Goal: Task Accomplishment & Management: Manage account settings

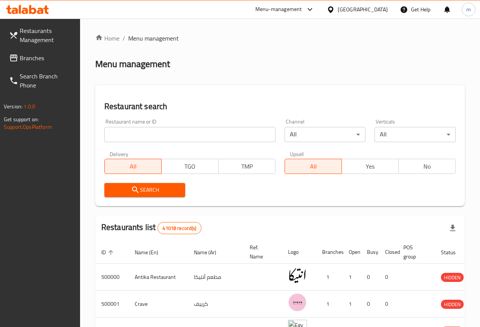
click at [337, 9] on div at bounding box center [331, 9] width 11 height 8
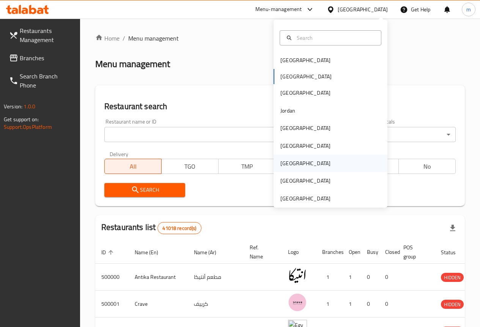
click at [287, 163] on div "[GEOGRAPHIC_DATA]" at bounding box center [305, 163] width 50 height 8
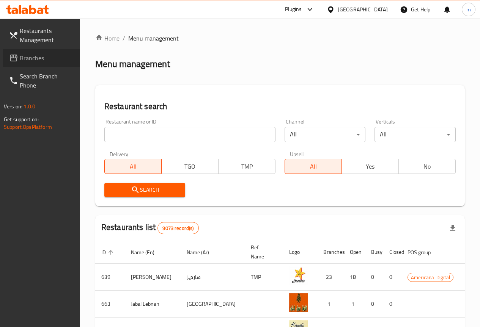
click at [40, 61] on span "Branches" at bounding box center [47, 57] width 54 height 9
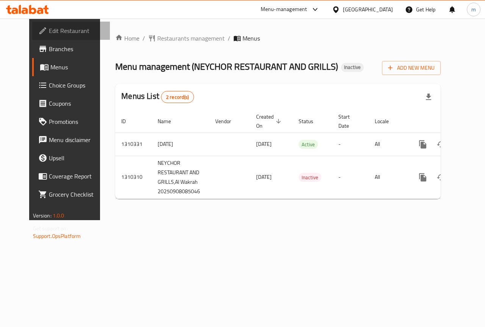
click at [49, 29] on span "Edit Restaurant" at bounding box center [76, 30] width 55 height 9
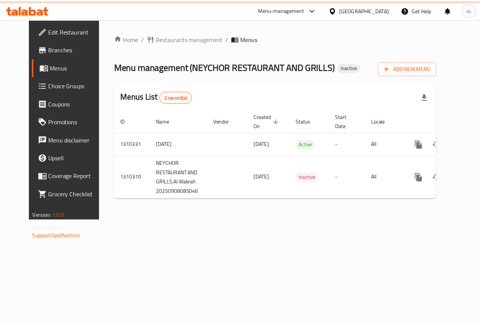
scroll to position [0, 3]
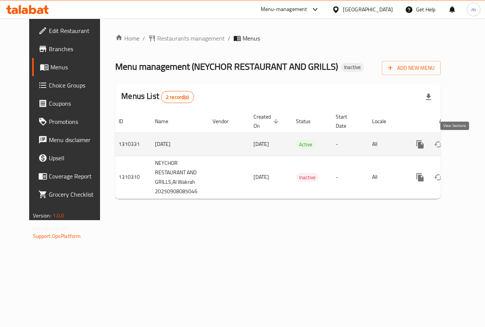
click at [470, 143] on icon "enhanced table" at bounding box center [474, 144] width 9 height 9
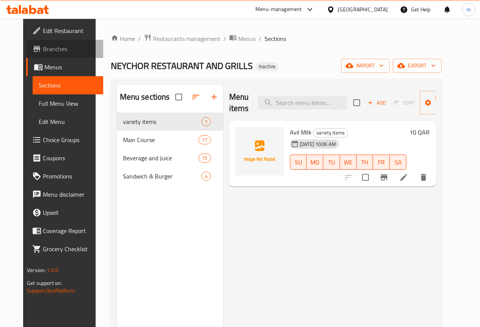
click at [43, 53] on span "Branches" at bounding box center [70, 48] width 54 height 9
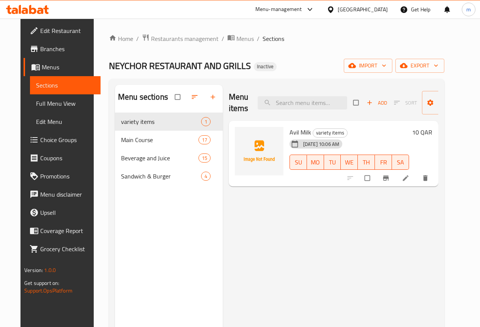
click at [43, 34] on span "Edit Restaurant" at bounding box center [67, 30] width 54 height 9
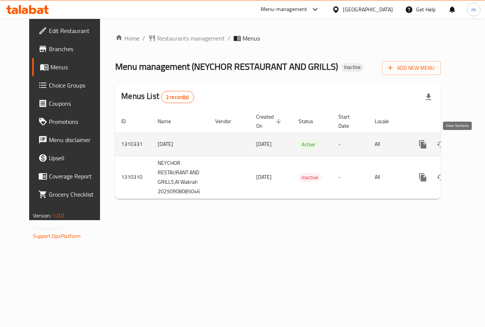
click at [473, 144] on icon "enhanced table" at bounding box center [477, 144] width 9 height 9
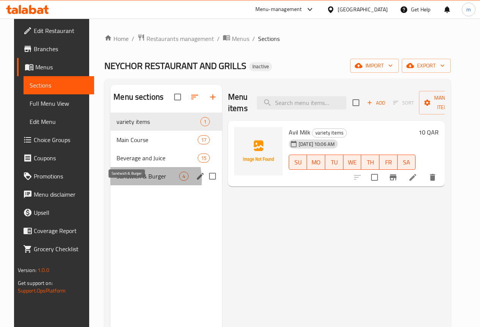
click at [124, 181] on span "Sandwich & Burger" at bounding box center [147, 176] width 63 height 9
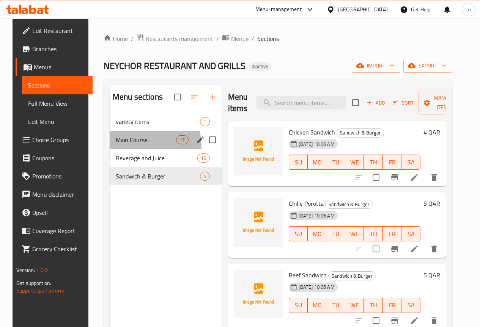
click at [110, 149] on div "Main Course 17" at bounding box center [166, 140] width 112 height 18
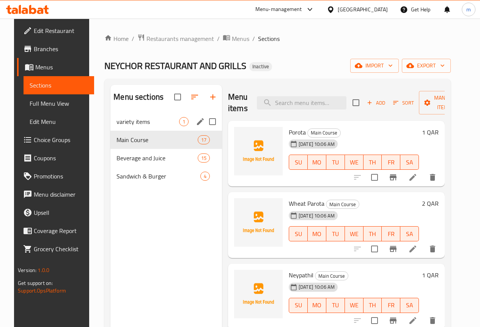
click at [144, 127] on div "variety items 1" at bounding box center [165, 122] width 111 height 18
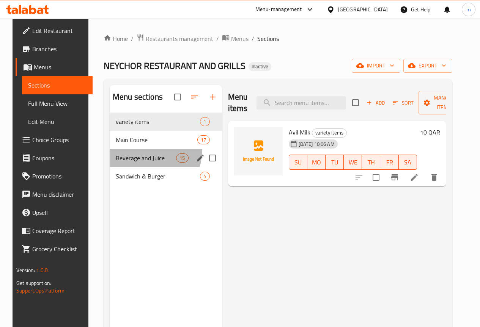
click at [133, 161] on div "Beverage and Juice 15" at bounding box center [166, 158] width 112 height 18
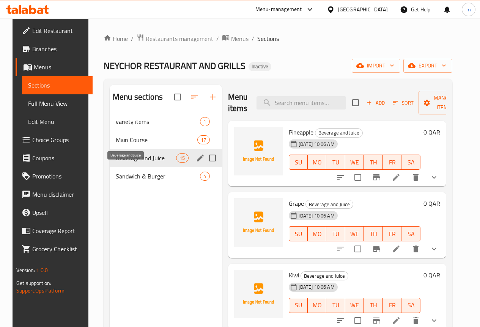
click at [127, 163] on span "Beverage and Juice" at bounding box center [146, 158] width 60 height 9
click at [136, 149] on div "Main Course 17" at bounding box center [166, 140] width 112 height 18
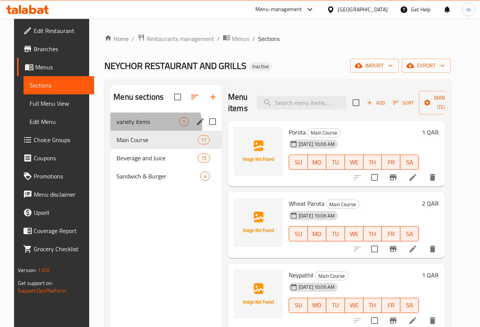
click at [136, 131] on div "variety items 1" at bounding box center [165, 122] width 111 height 18
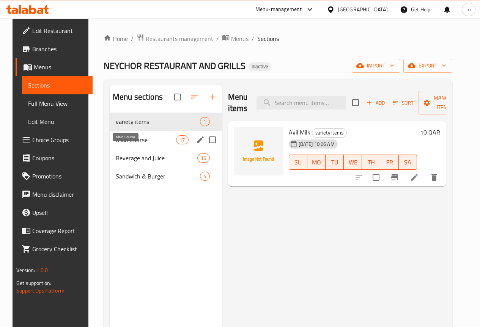
click at [138, 144] on span "Main Course" at bounding box center [146, 139] width 60 height 9
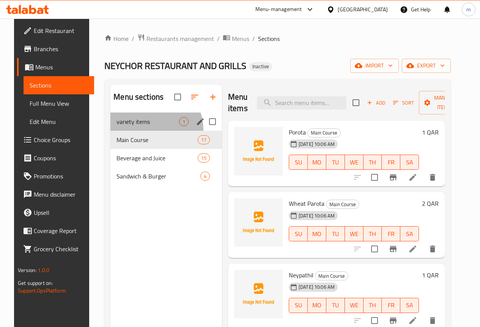
click at [138, 131] on div "variety items 1" at bounding box center [165, 122] width 111 height 18
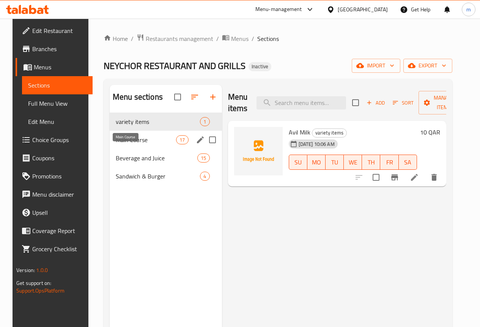
click at [122, 144] on span "Main Course" at bounding box center [146, 139] width 60 height 9
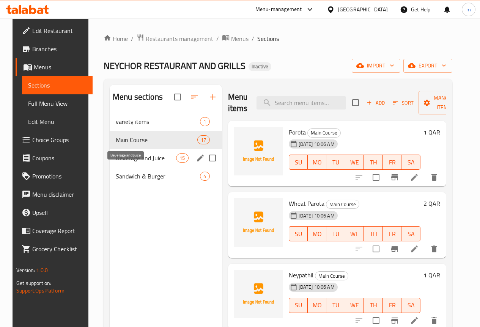
click at [127, 163] on span "Beverage and Juice" at bounding box center [146, 158] width 60 height 9
